Goal: Use online tool/utility: Utilize a website feature to perform a specific function

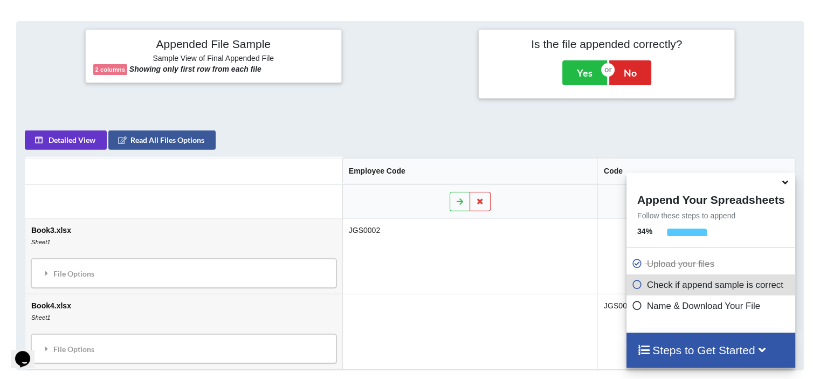
scroll to position [426, 0]
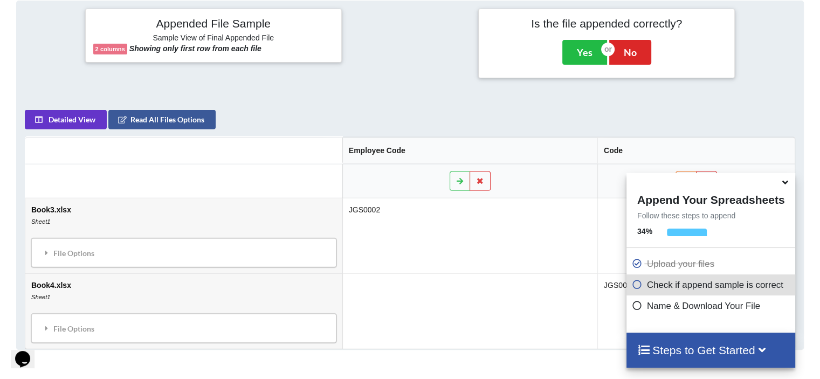
click at [786, 183] on icon at bounding box center [785, 181] width 11 height 10
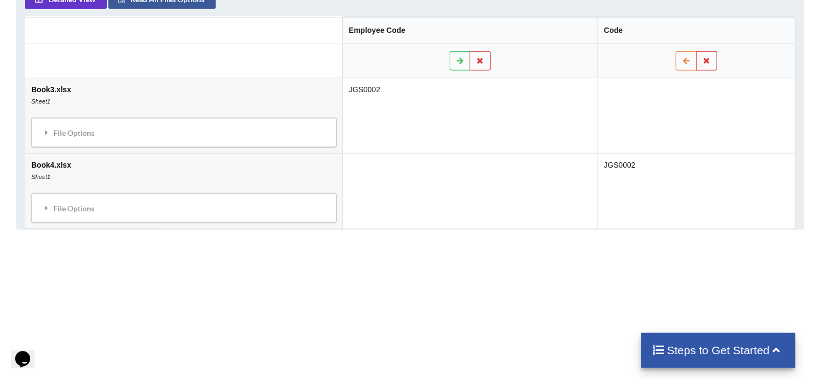
scroll to position [363, 0]
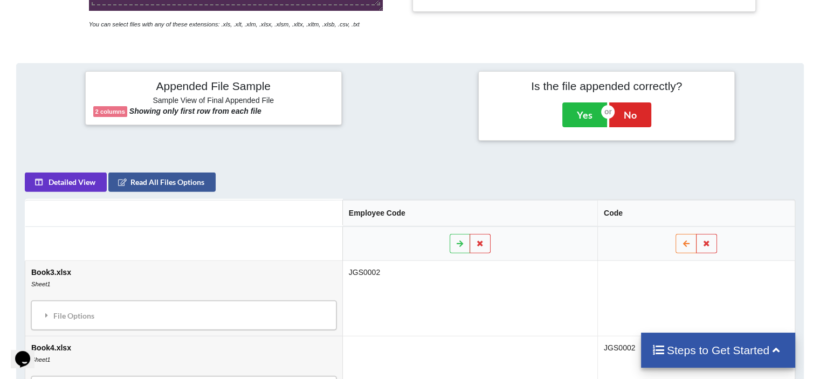
click at [671, 294] on td at bounding box center [696, 298] width 197 height 75
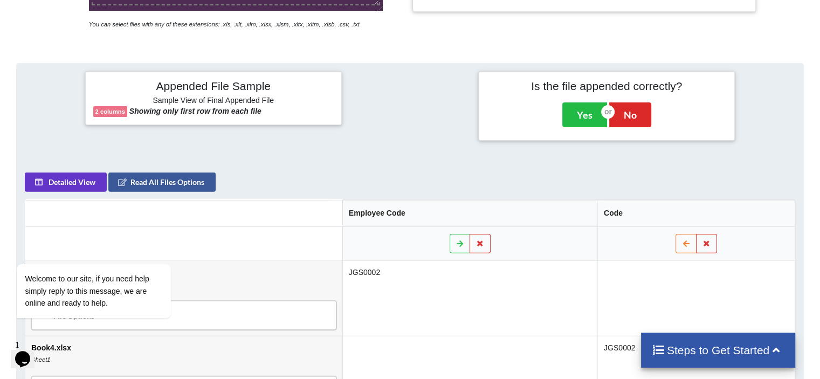
click at [519, 305] on td "JGS0002" at bounding box center [469, 298] width 255 height 75
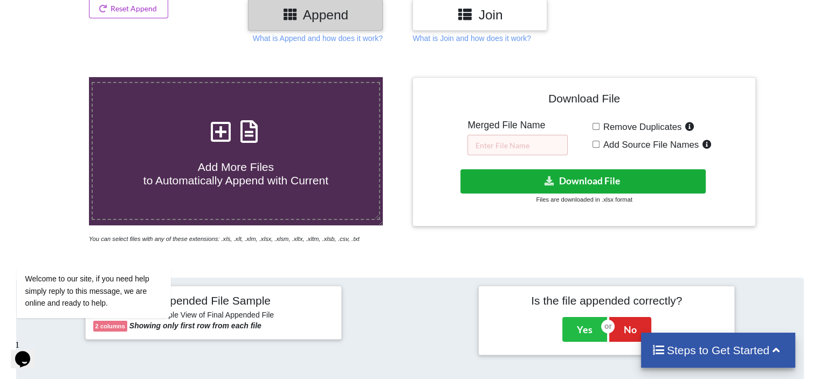
scroll to position [147, 0]
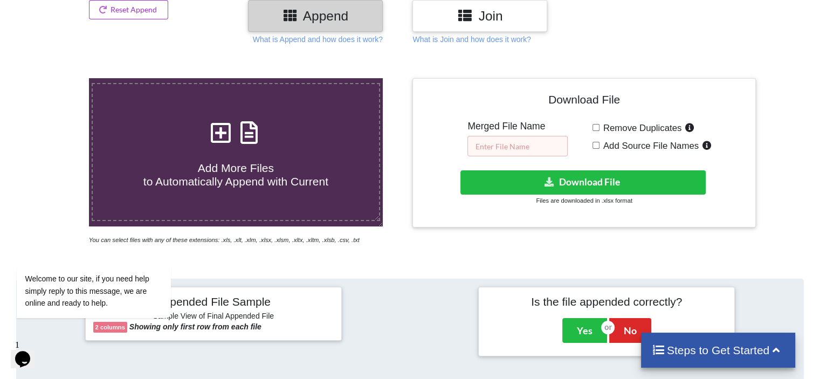
click at [532, 145] on input "text" at bounding box center [518, 146] width 100 height 20
type input "merged"
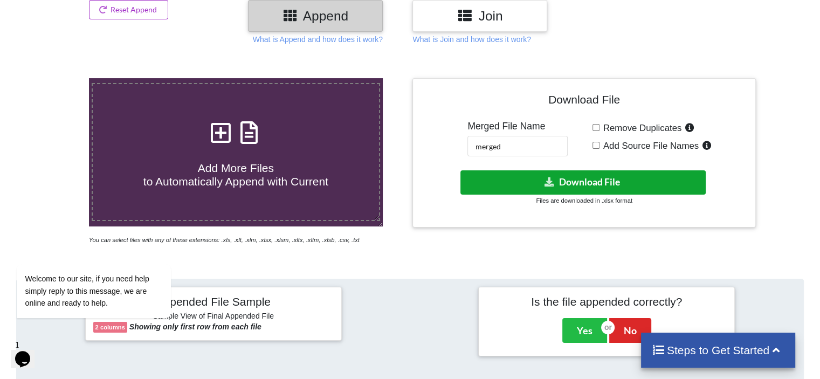
click at [585, 184] on button "Download File" at bounding box center [583, 182] width 245 height 24
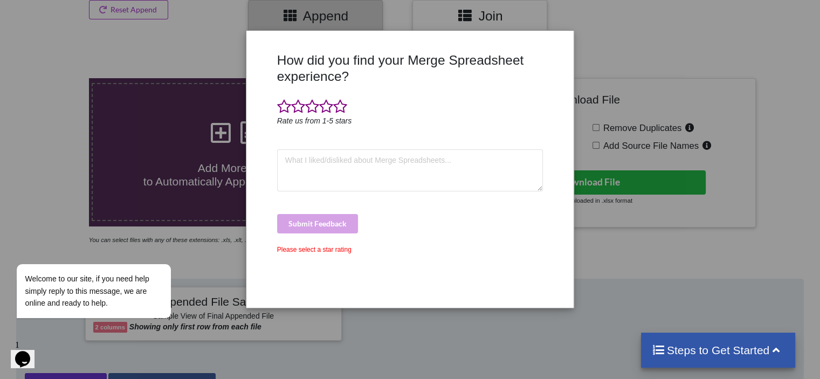
click at [321, 225] on div "Submit Feedback" at bounding box center [410, 223] width 266 height 19
click at [355, 171] on textarea at bounding box center [410, 170] width 266 height 42
click at [484, 203] on div "How did you find your Merge Spreadsheet experience? Rate us from 1-5 stars Subm…" at bounding box center [411, 176] width 272 height 248
click at [708, 52] on div "How did you find your Merge Spreadsheet experience? Rate us from 1-5 stars Subm…" at bounding box center [410, 189] width 820 height 379
click at [502, 334] on div "How did you find your Merge Spreadsheet experience? Rate us from 1-5 stars Subm…" at bounding box center [410, 189] width 820 height 379
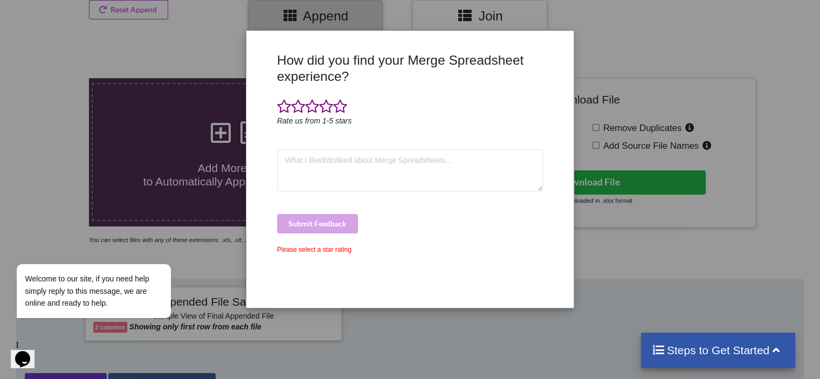
click at [429, 269] on div "How did you find your Merge Spreadsheet experience? Rate us from 1-5 stars Subm…" at bounding box center [411, 176] width 272 height 248
click at [290, 70] on h3 "How did you find your Merge Spreadsheet experience?" at bounding box center [410, 68] width 266 height 32
click at [290, 69] on h3 "How did you find your Merge Spreadsheet experience?" at bounding box center [410, 68] width 266 height 32
click at [426, 100] on div at bounding box center [410, 107] width 266 height 16
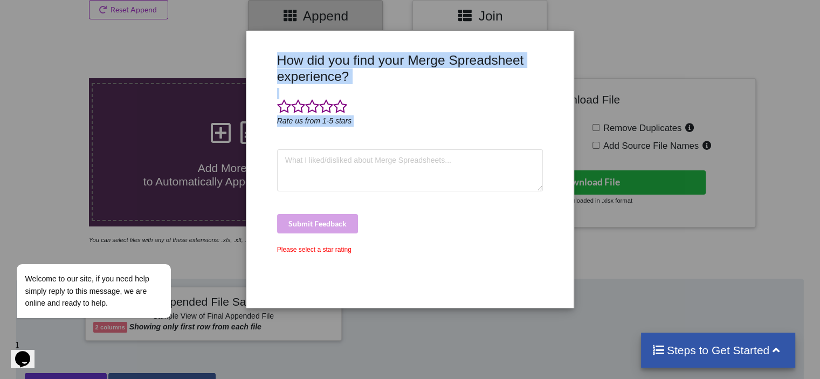
drag, startPoint x: 455, startPoint y: 136, endPoint x: 207, endPoint y: 57, distance: 260.5
click at [216, 64] on div "How did you find your Merge Spreadsheet experience? Rate us from 1-5 stars Subm…" at bounding box center [410, 189] width 820 height 379
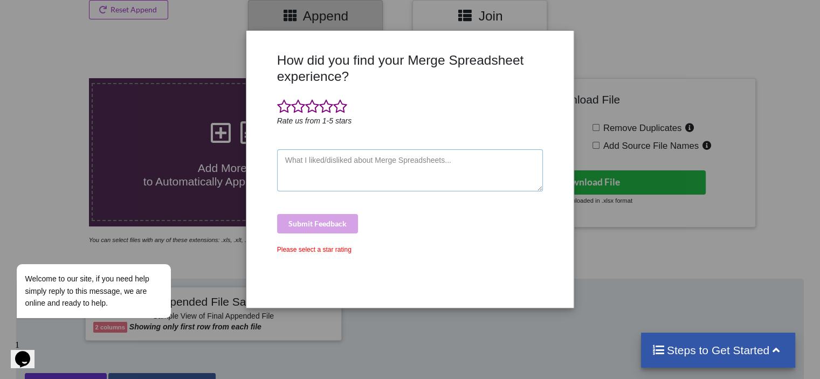
click at [434, 165] on textarea at bounding box center [410, 170] width 266 height 42
click at [311, 248] on div "Please select a star rating" at bounding box center [410, 250] width 266 height 10
click at [324, 225] on div "Submit Feedback" at bounding box center [410, 223] width 266 height 19
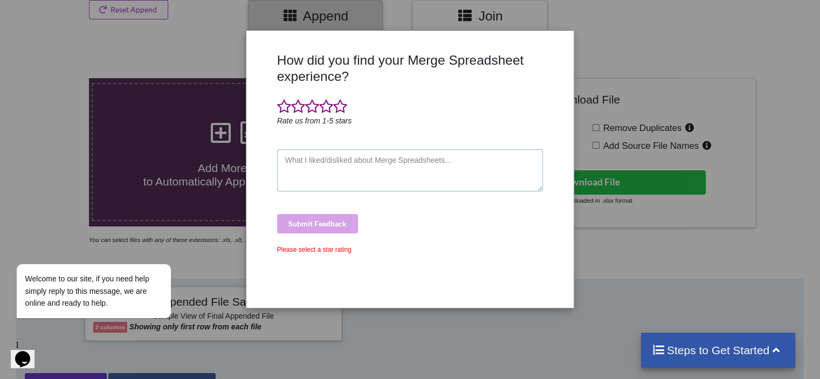
click at [311, 165] on textarea at bounding box center [410, 170] width 266 height 42
click at [325, 105] on span at bounding box center [326, 106] width 14 height 15
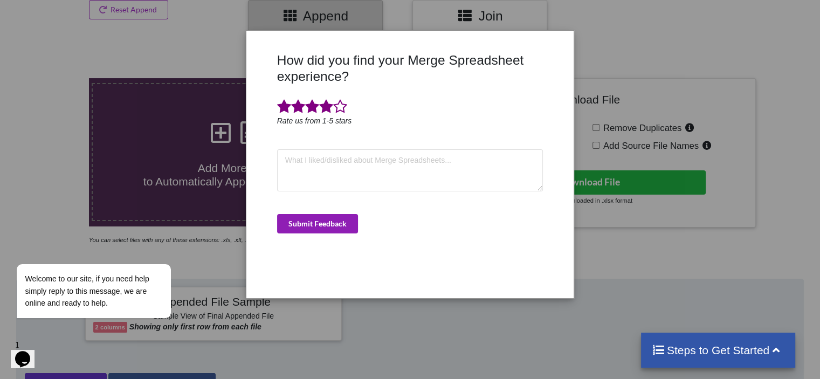
click at [330, 223] on button "Submit Feedback" at bounding box center [317, 223] width 81 height 19
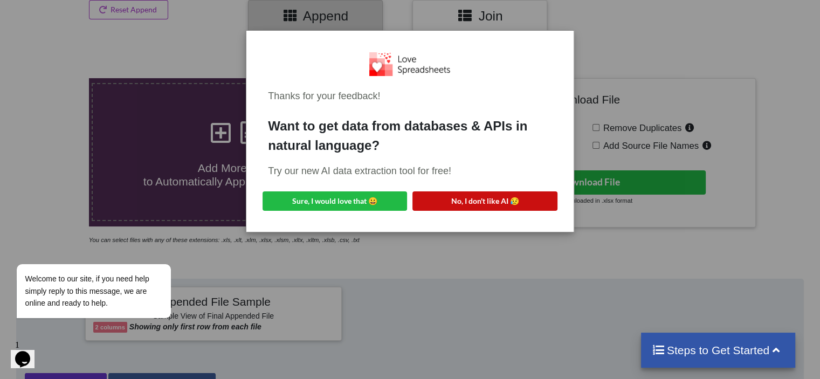
click at [477, 201] on button "No, I don't like AI 😥" at bounding box center [485, 200] width 145 height 19
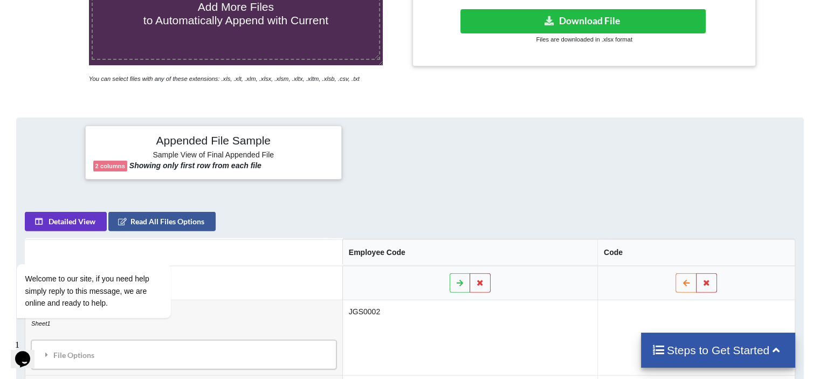
scroll to position [309, 0]
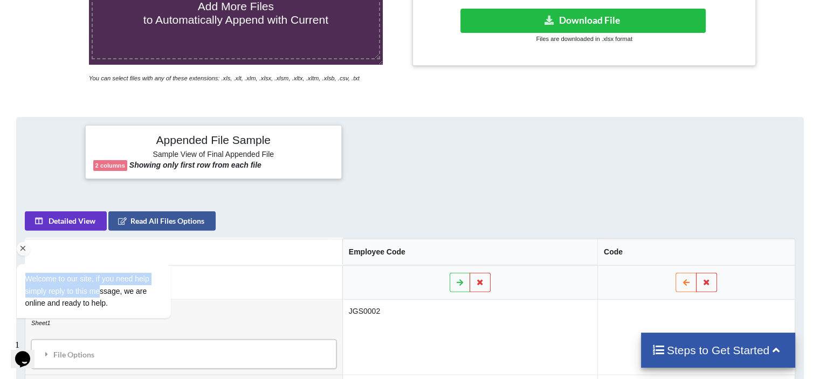
drag, startPoint x: 101, startPoint y: 285, endPoint x: 24, endPoint y: 249, distance: 85.4
click at [24, 249] on div "Welcome to our site, if you need help simply reply to this message, we are onli…" at bounding box center [108, 281] width 183 height 86
click at [24, 249] on icon "Chat attention grabber" at bounding box center [23, 249] width 10 height 10
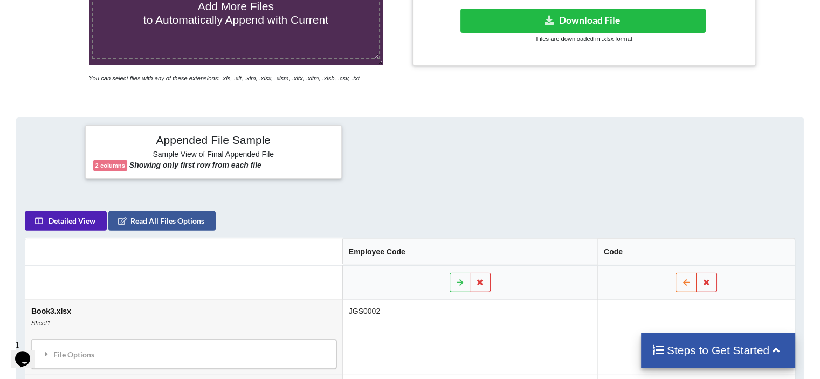
click at [76, 215] on button "Detailed View" at bounding box center [66, 220] width 82 height 19
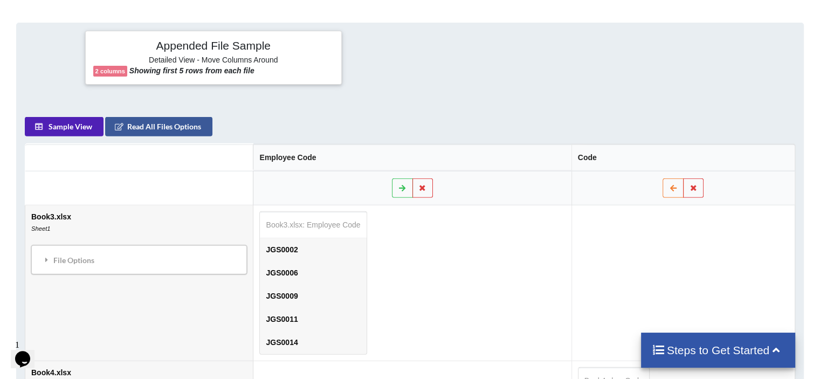
scroll to position [402, 0]
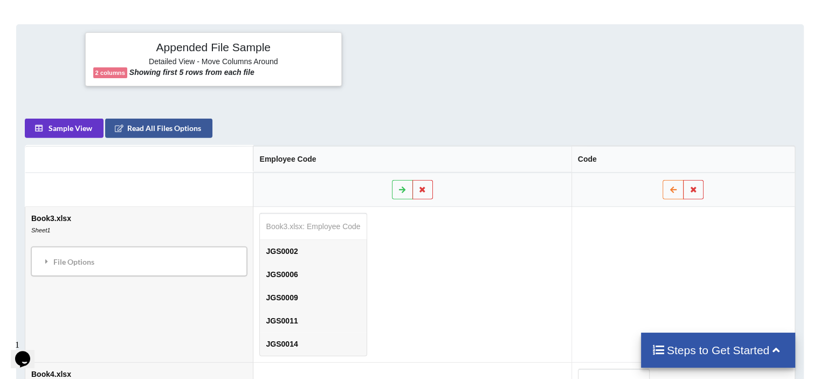
click at [658, 248] on td at bounding box center [683, 284] width 223 height 155
click at [145, 124] on button "Read All Files Options" at bounding box center [158, 127] width 107 height 19
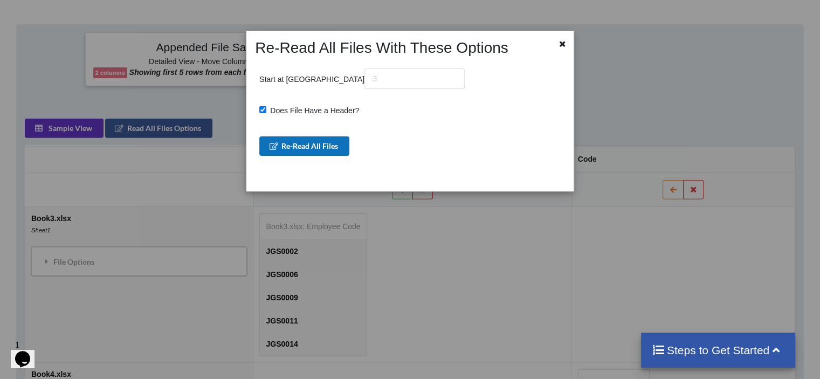
click at [299, 144] on button "Re-Read All Files" at bounding box center [304, 145] width 90 height 19
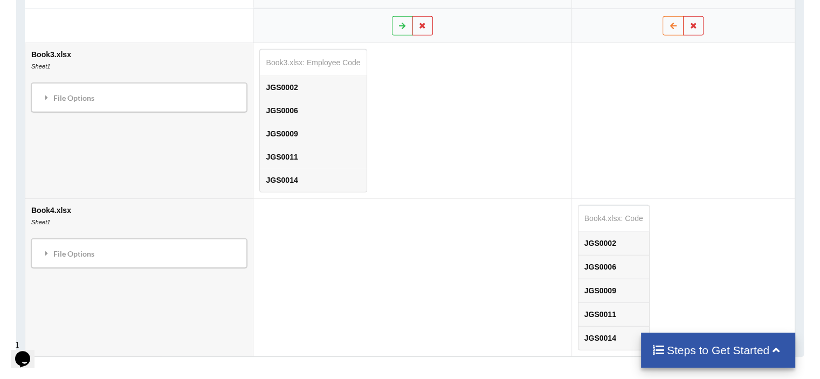
scroll to position [564, 0]
click at [336, 157] on td "JGS0011" at bounding box center [313, 158] width 106 height 23
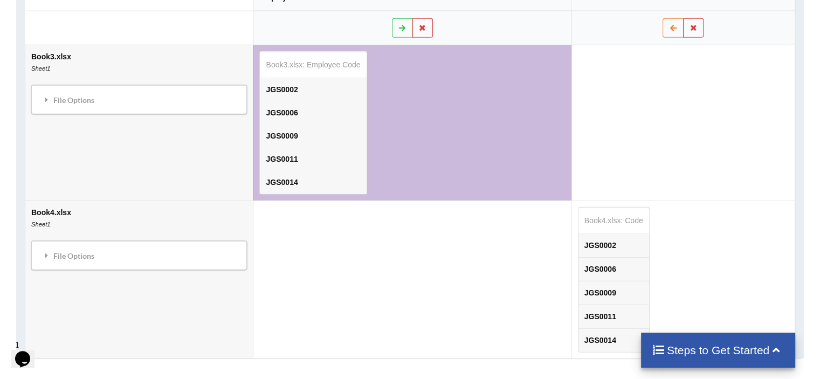
click at [335, 157] on td "JGS0011" at bounding box center [313, 158] width 106 height 23
click at [306, 59] on table "Book3.xlsx: Employee Code JGS0002 JGS0006 JGS0009 JGS0011 JGS0014" at bounding box center [312, 122] width 107 height 143
click at [309, 64] on table "Book3.xlsx: Employee Code JGS0002 JGS0006 JGS0009 JGS0011 JGS0014" at bounding box center [312, 122] width 107 height 143
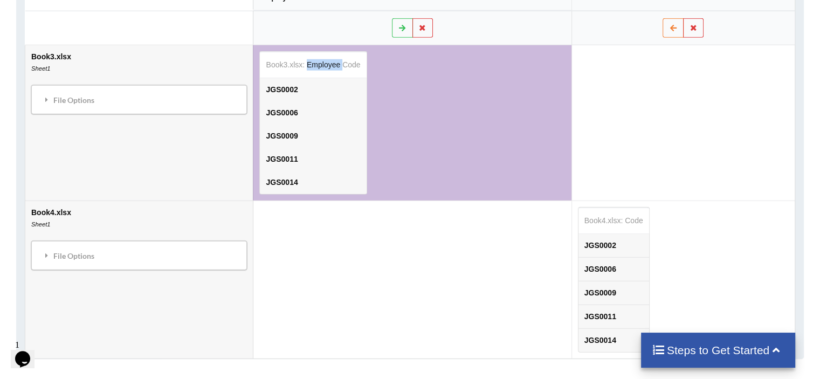
click at [309, 64] on table "Book3.xlsx: Employee Code JGS0002 JGS0006 JGS0009 JGS0011 JGS0014" at bounding box center [312, 122] width 107 height 143
click at [615, 211] on table "Book4.xlsx: Code JGS0002 JGS0006 JGS0009 JGS0011 JGS0014" at bounding box center [614, 280] width 72 height 146
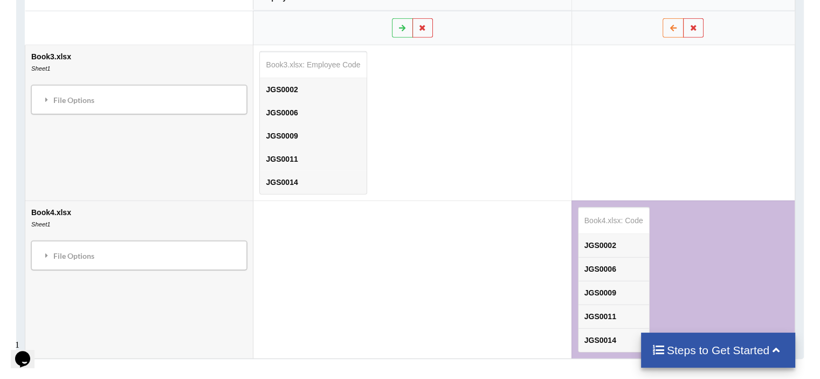
click at [620, 223] on table "Book4.xlsx: Code JGS0002 JGS0006 JGS0009 JGS0011 JGS0014" at bounding box center [614, 280] width 72 height 146
click at [620, 224] on table "Book4.xlsx: Code JGS0002 JGS0006 JGS0009 JGS0011 JGS0014" at bounding box center [614, 280] width 72 height 146
click at [421, 271] on td at bounding box center [412, 279] width 318 height 158
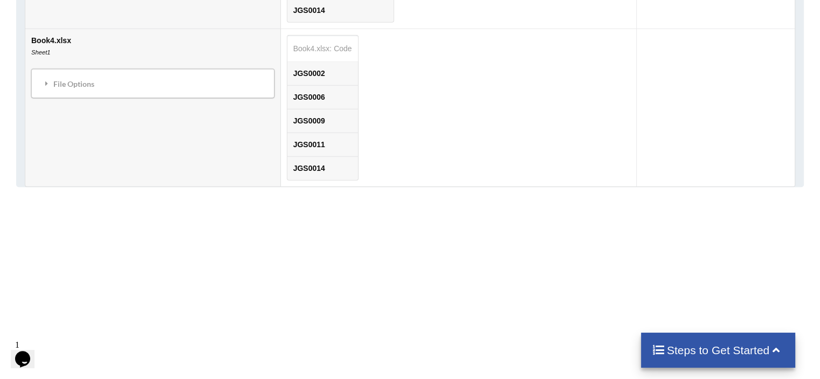
scroll to position [779, 0]
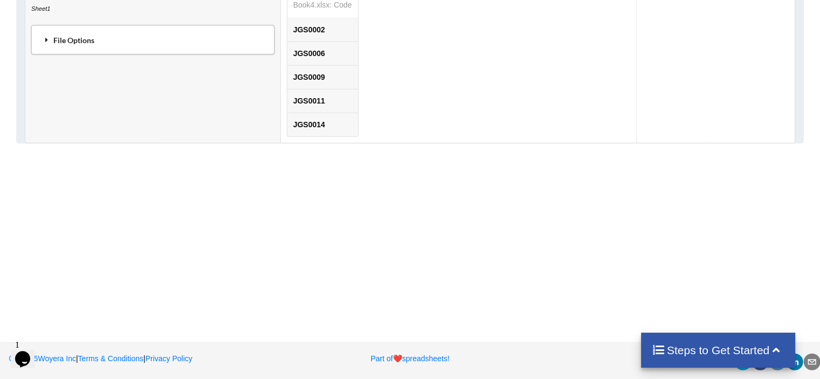
click at [127, 32] on div "File Options" at bounding box center [153, 39] width 237 height 23
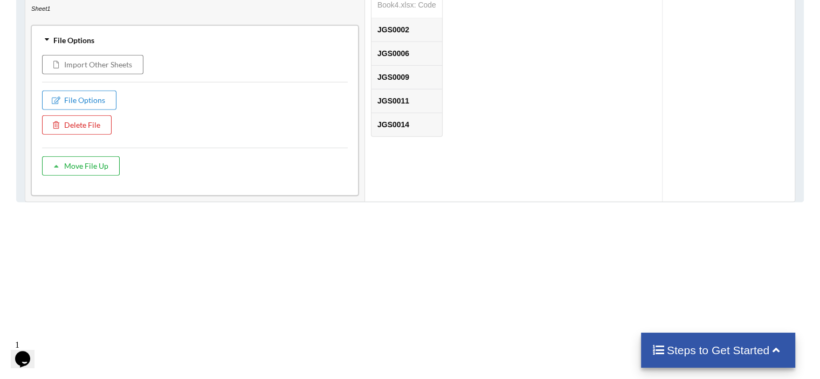
click at [62, 166] on button "Move File Up" at bounding box center [81, 165] width 78 height 19
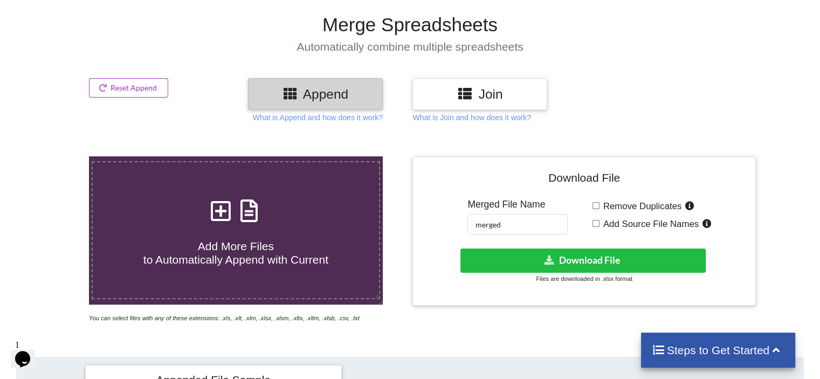
scroll to position [0, 0]
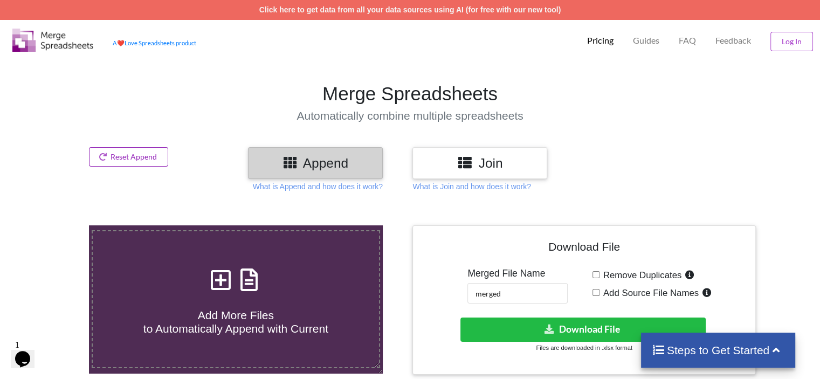
click at [135, 153] on button "Reset Append" at bounding box center [129, 156] width 80 height 19
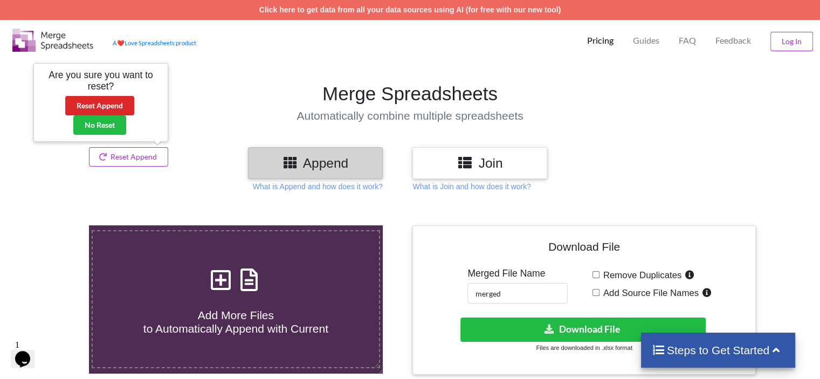
click at [264, 68] on section "Merge Spreadsheets Automatically combine multiple spreadsheets" at bounding box center [410, 102] width 820 height 89
